Goal: Check status: Check status

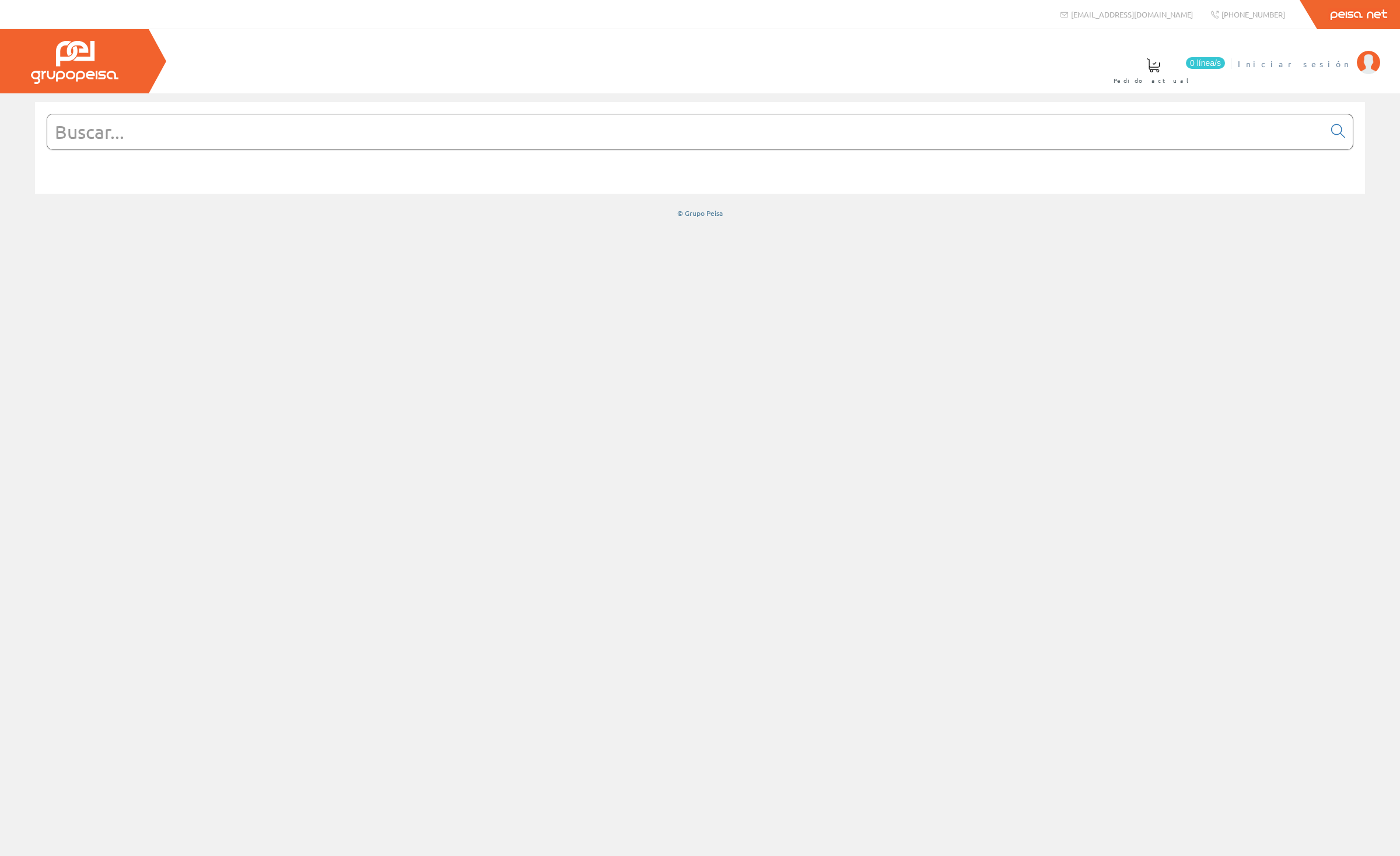
click at [1325, 61] on span "Iniciar sesión" at bounding box center [1294, 64] width 113 height 12
click at [1272, 66] on span "ELECTRICIDAD INMEGA S.L" at bounding box center [1262, 64] width 179 height 12
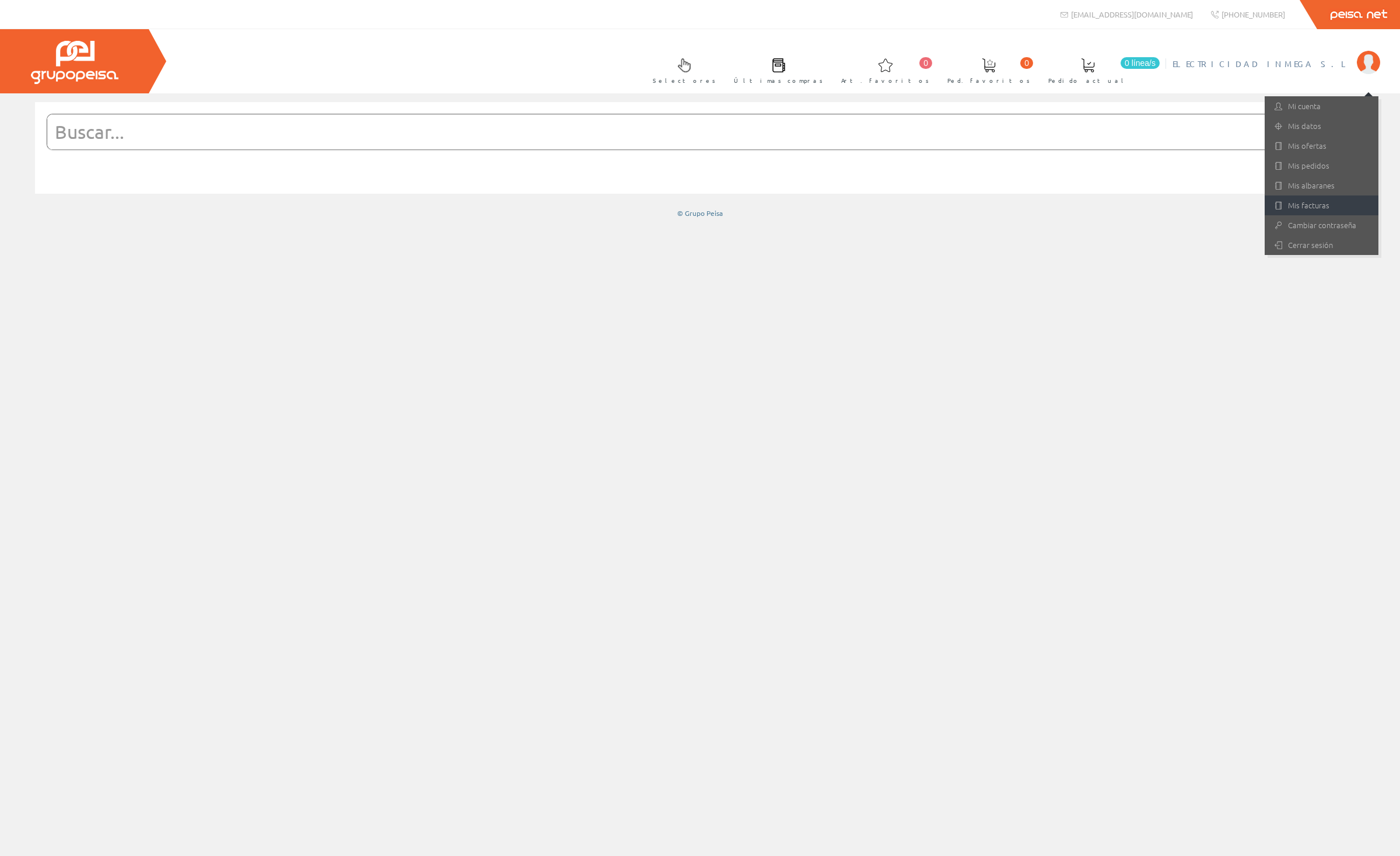
click at [1302, 201] on link "Mis facturas" at bounding box center [1321, 205] width 113 height 20
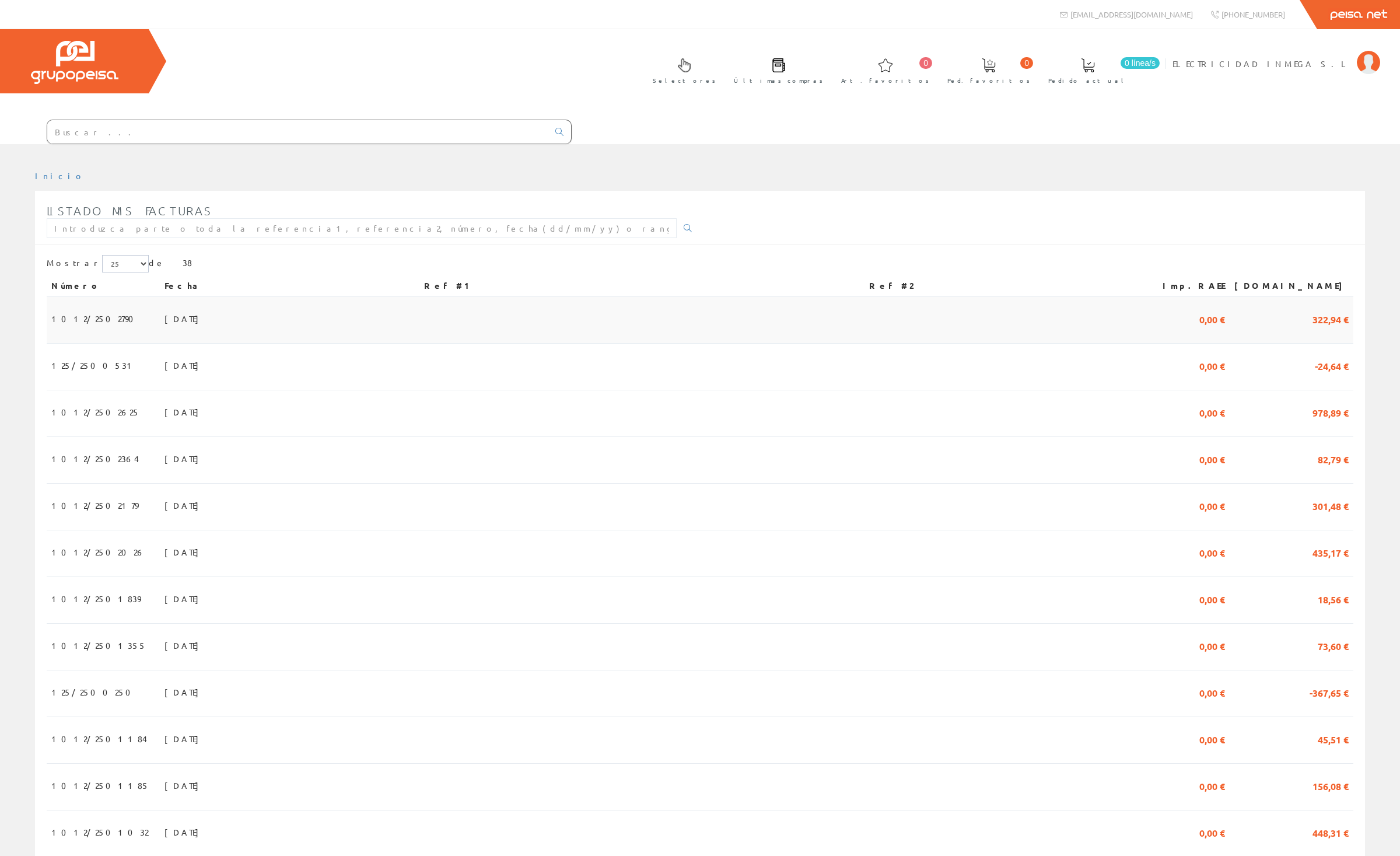
click at [165, 297] on td "30/09/2025" at bounding box center [290, 320] width 260 height 46
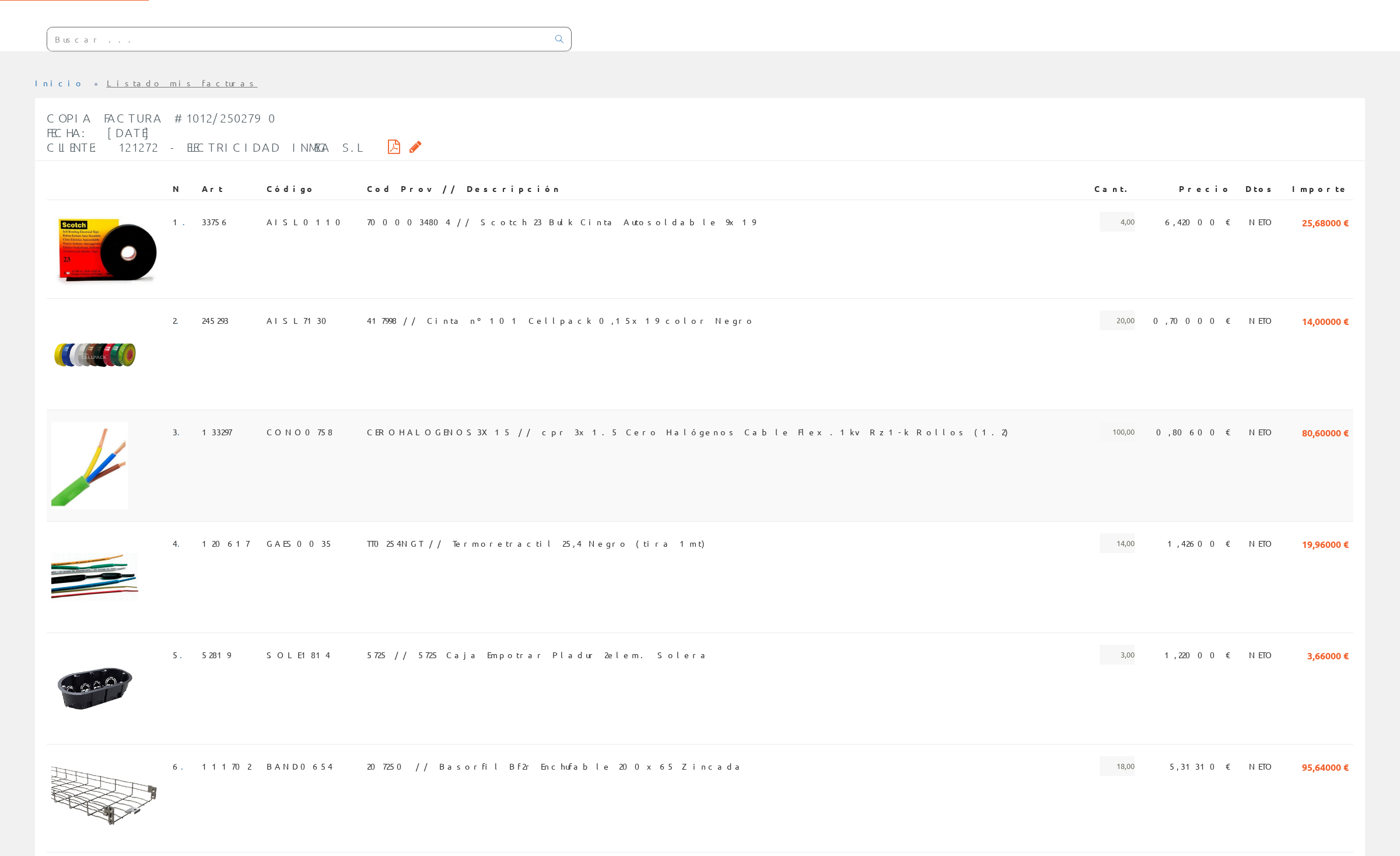
scroll to position [61, 0]
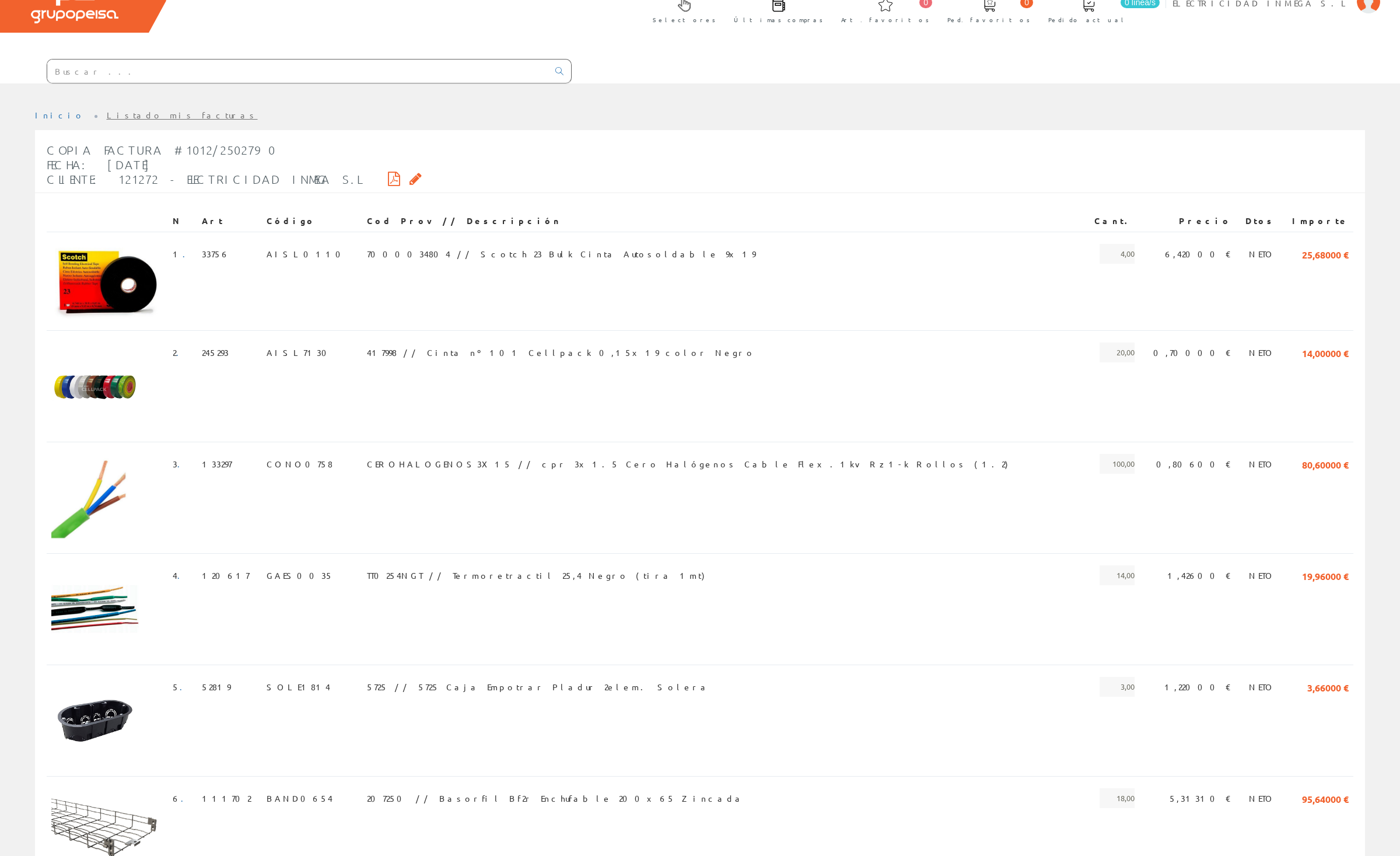
click at [388, 175] on icon at bounding box center [394, 179] width 12 height 8
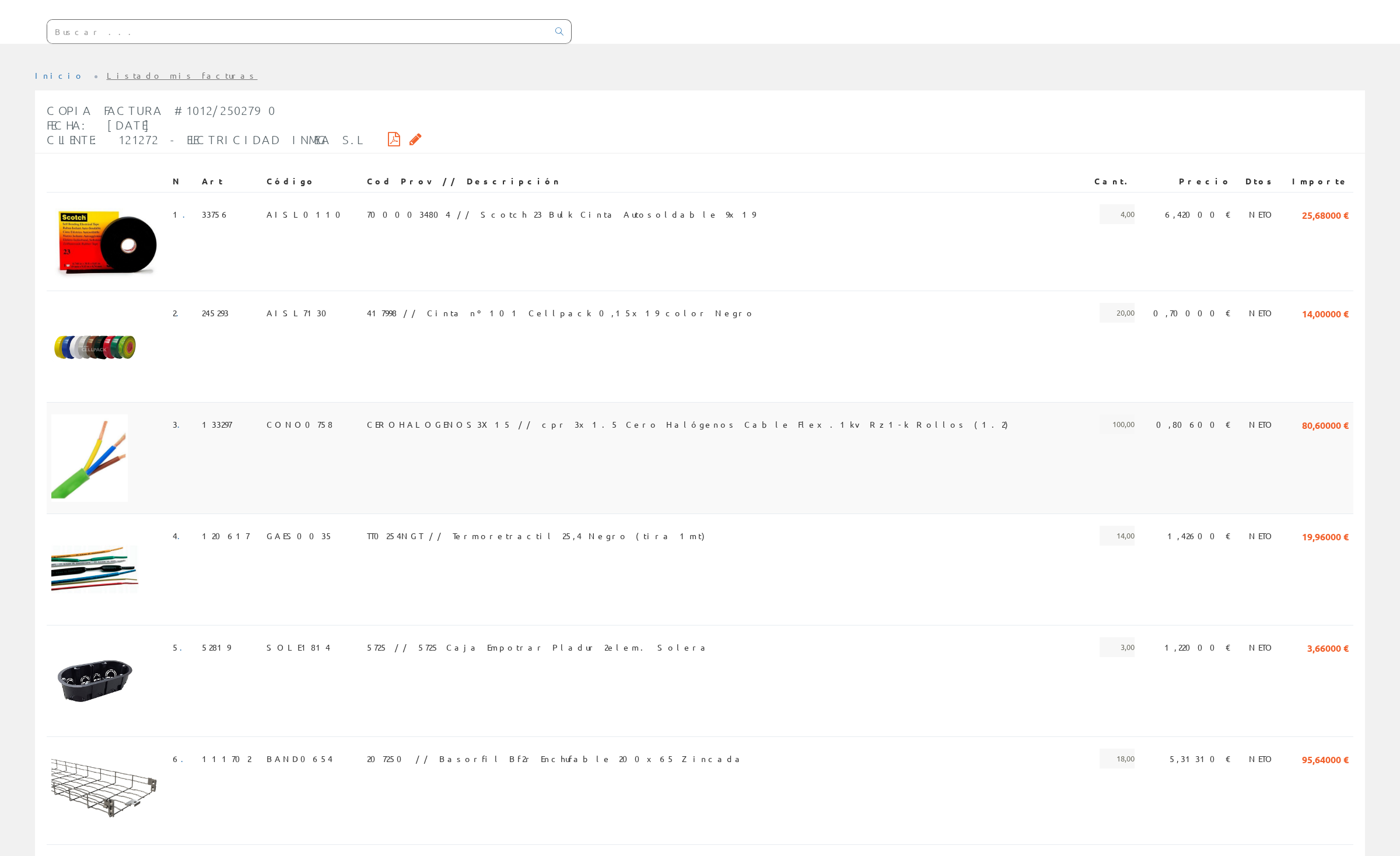
scroll to position [0, 0]
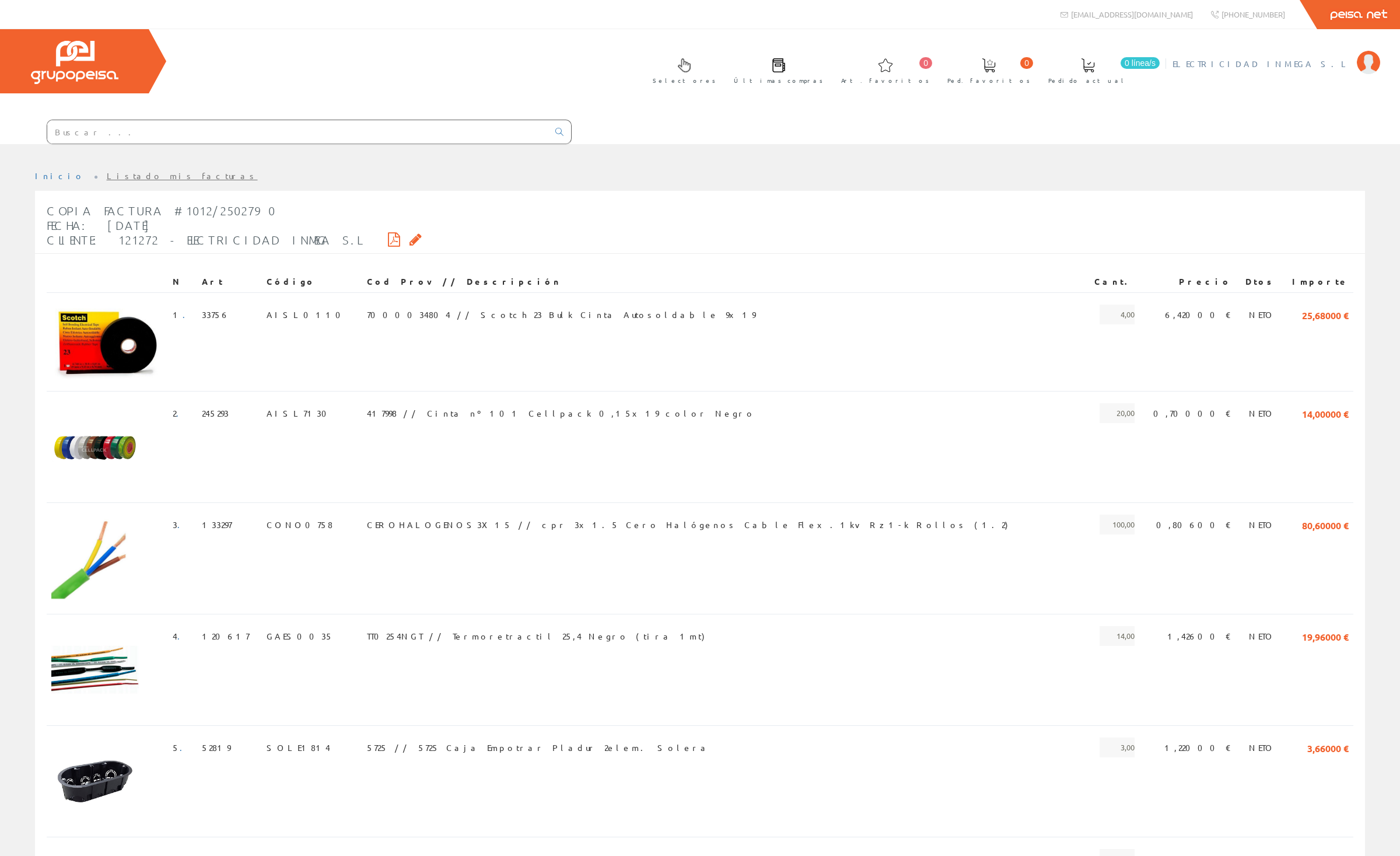
click at [1267, 61] on span "ELECTRICIDAD INMEGA S.L" at bounding box center [1262, 64] width 179 height 12
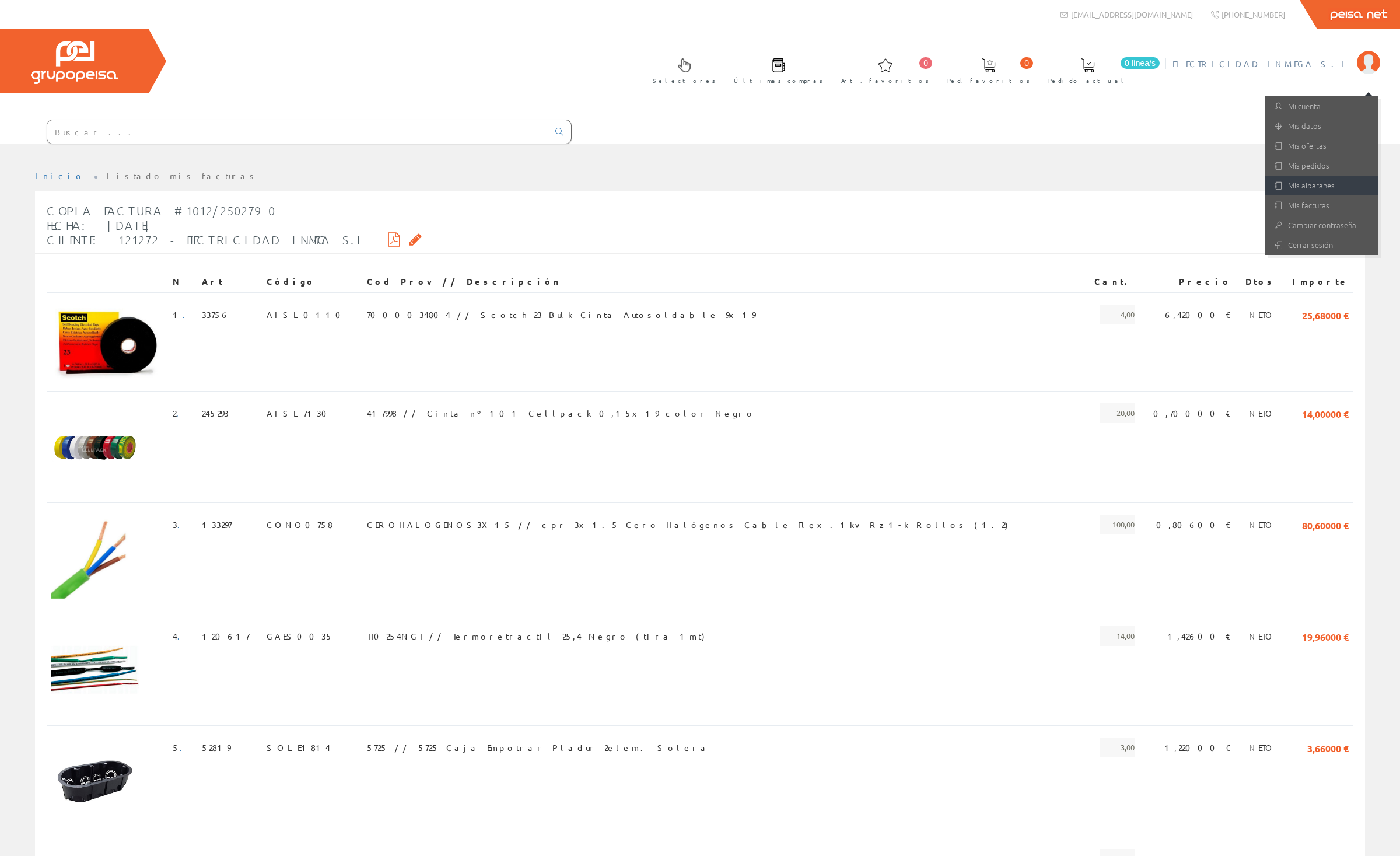
click at [1321, 186] on link "Mis albaranes" at bounding box center [1321, 186] width 113 height 20
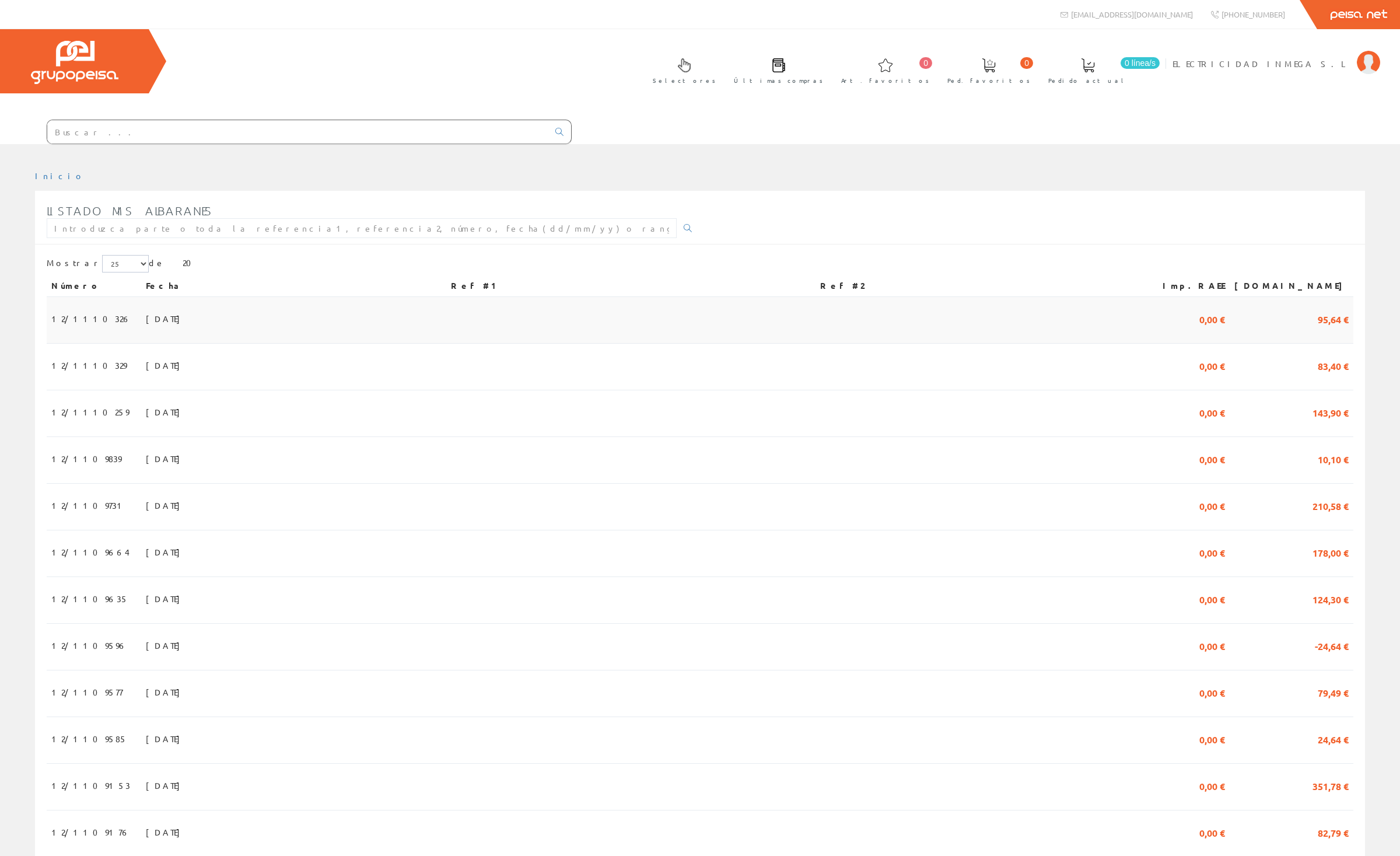
click at [446, 297] on td "[DATE]" at bounding box center [293, 320] width 305 height 46
click at [214, 344] on td "25/09/2025" at bounding box center [293, 367] width 305 height 46
click at [171, 391] on td "23/09/2025" at bounding box center [293, 414] width 305 height 46
